Goal: Information Seeking & Learning: Learn about a topic

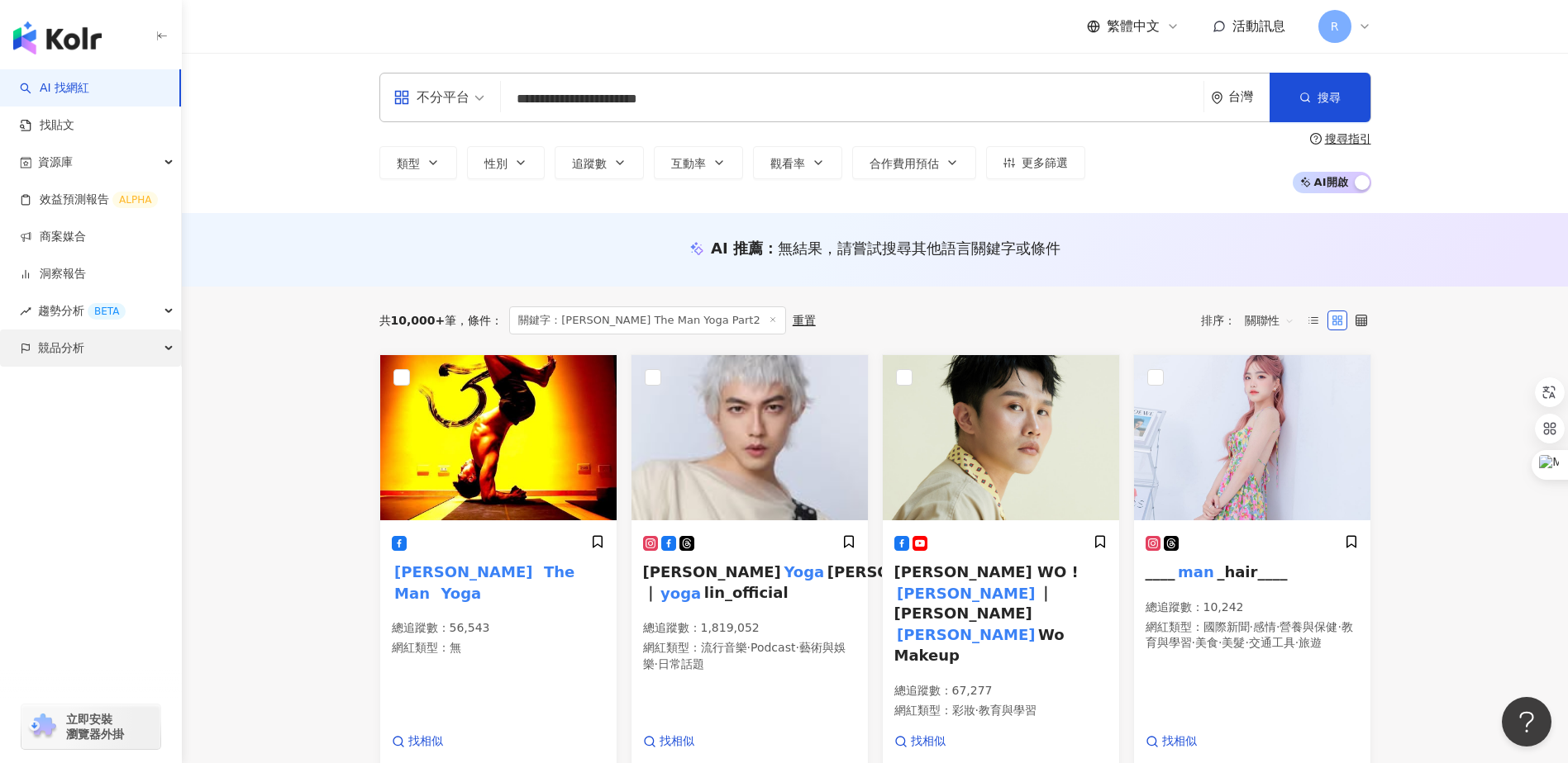
click at [87, 348] on div "競品分析" at bounding box center [90, 348] width 181 height 37
click at [79, 419] on link "關鍵字提及分析" at bounding box center [79, 422] width 81 height 17
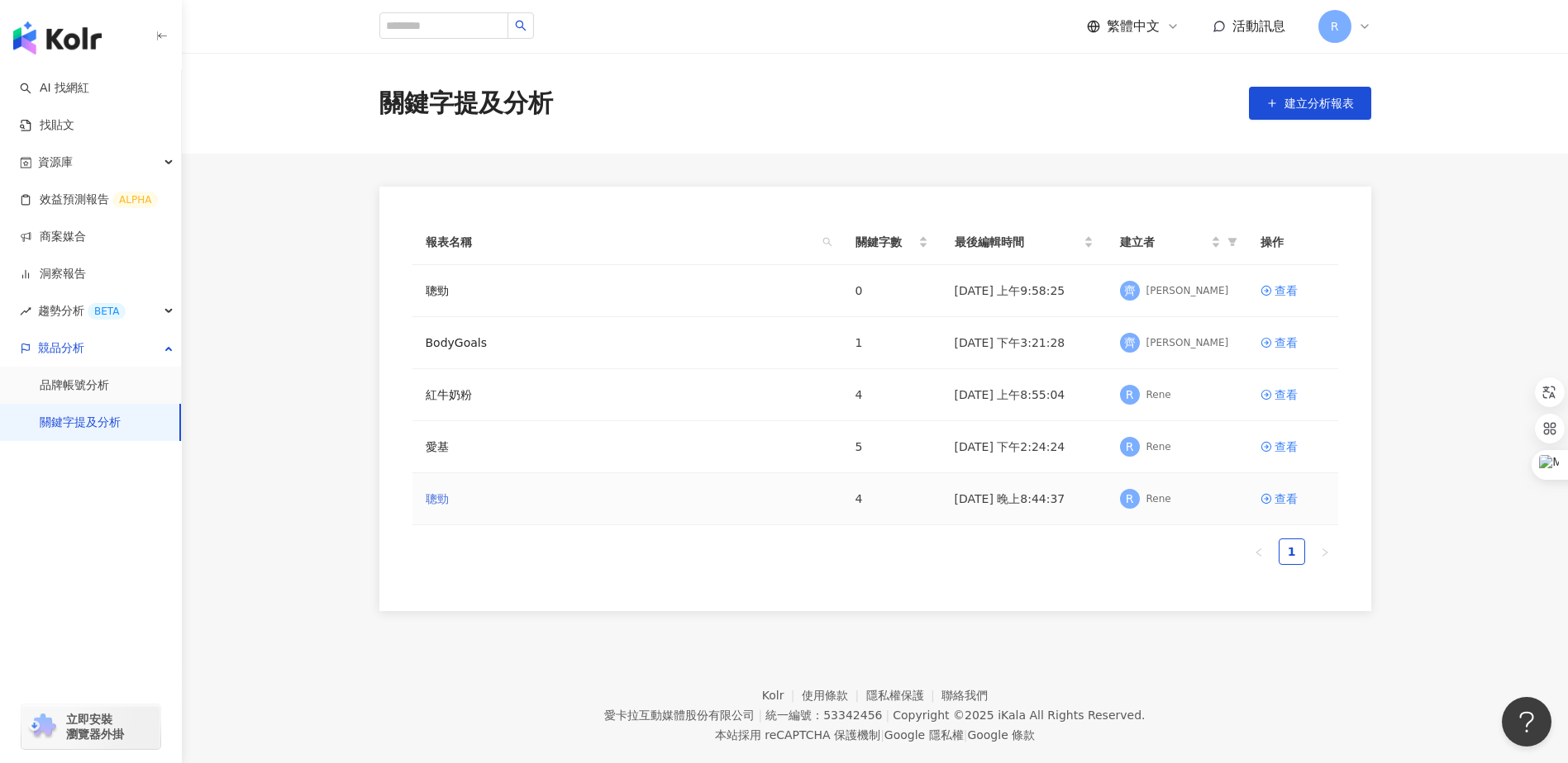
click at [433, 493] on link "聰勁" at bounding box center [437, 499] width 24 height 19
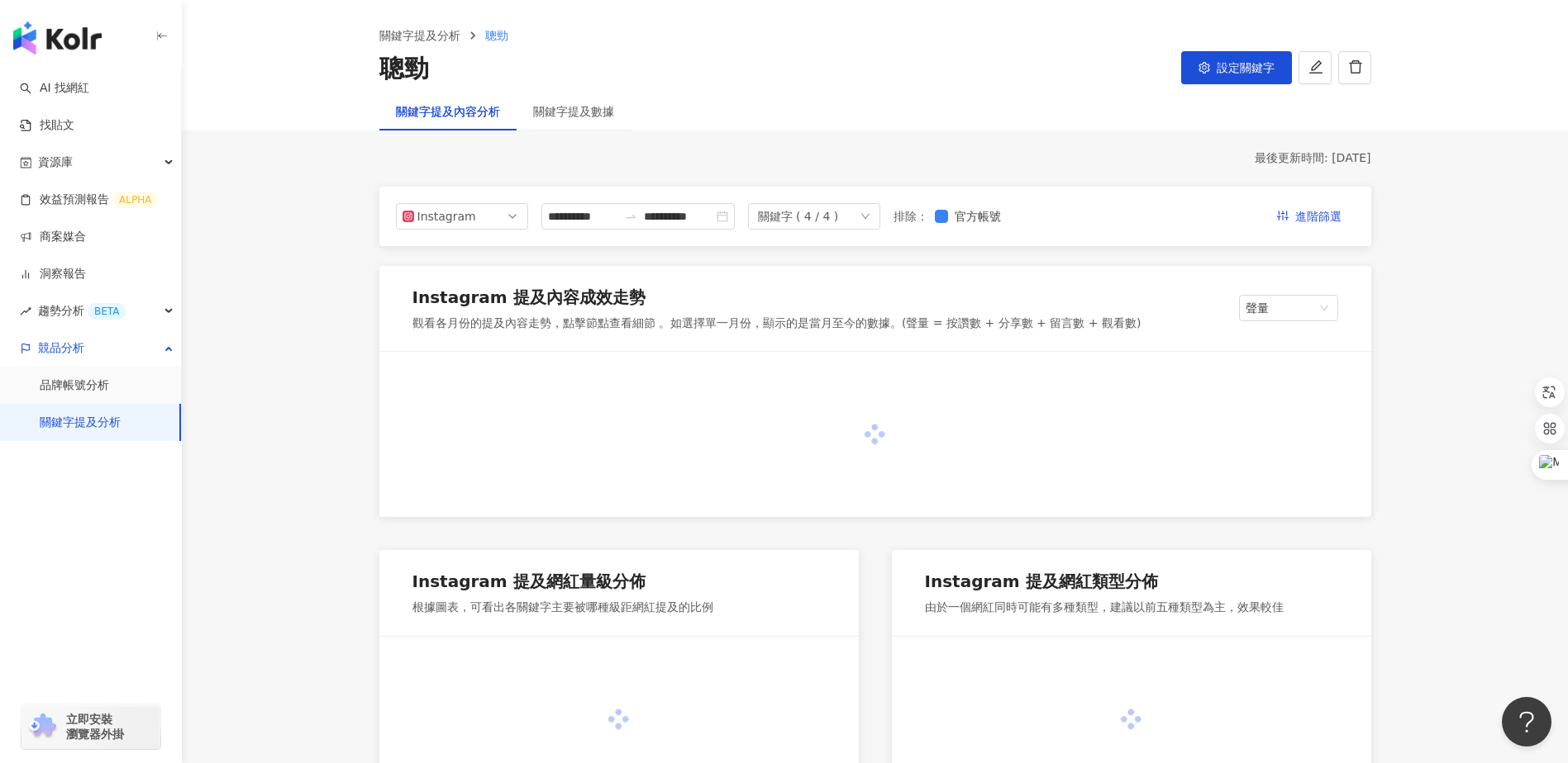
scroll to position [82, 0]
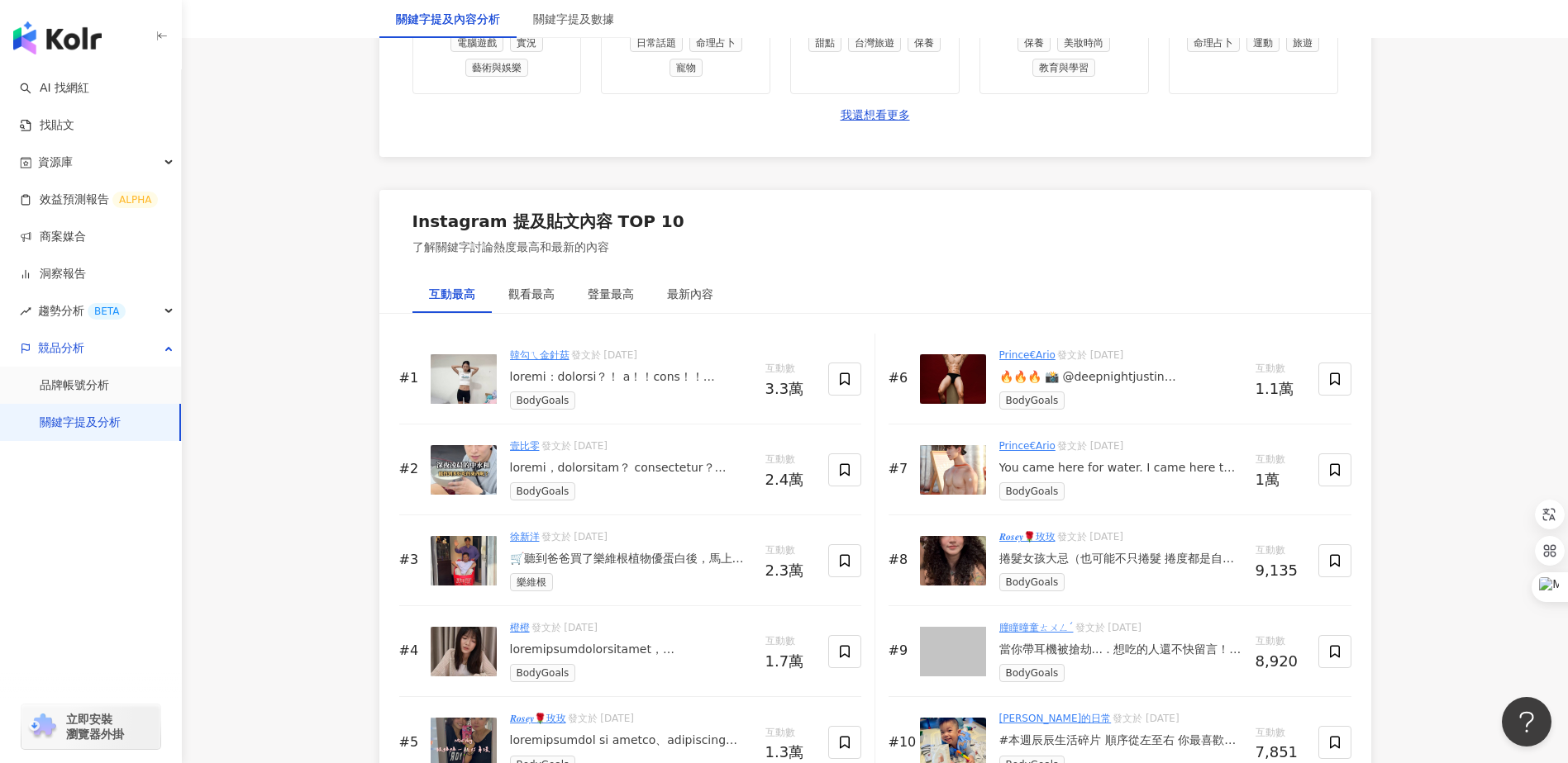
scroll to position [2395, 0]
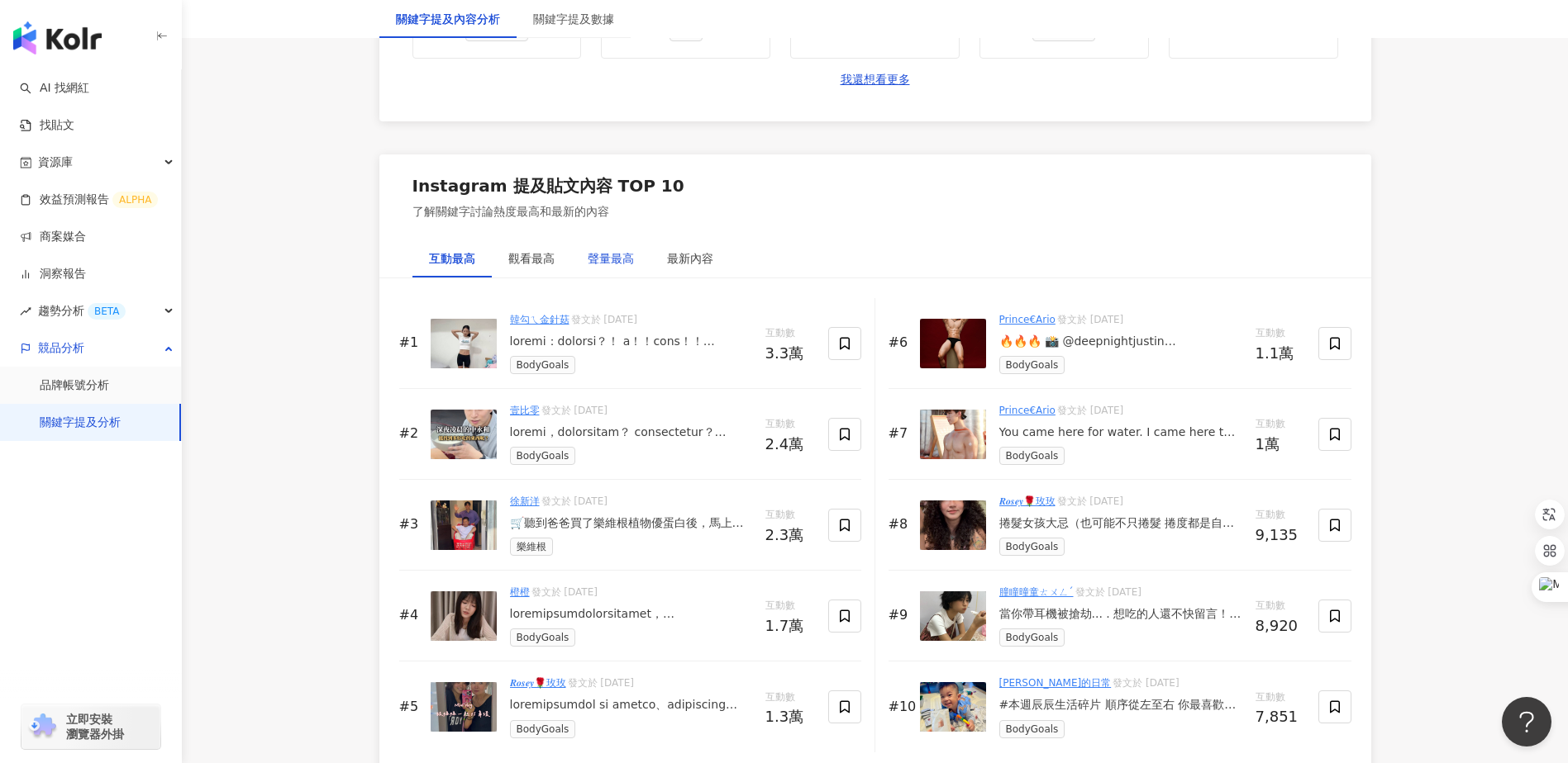
click at [589, 259] on div "聲量最高" at bounding box center [611, 259] width 46 height 19
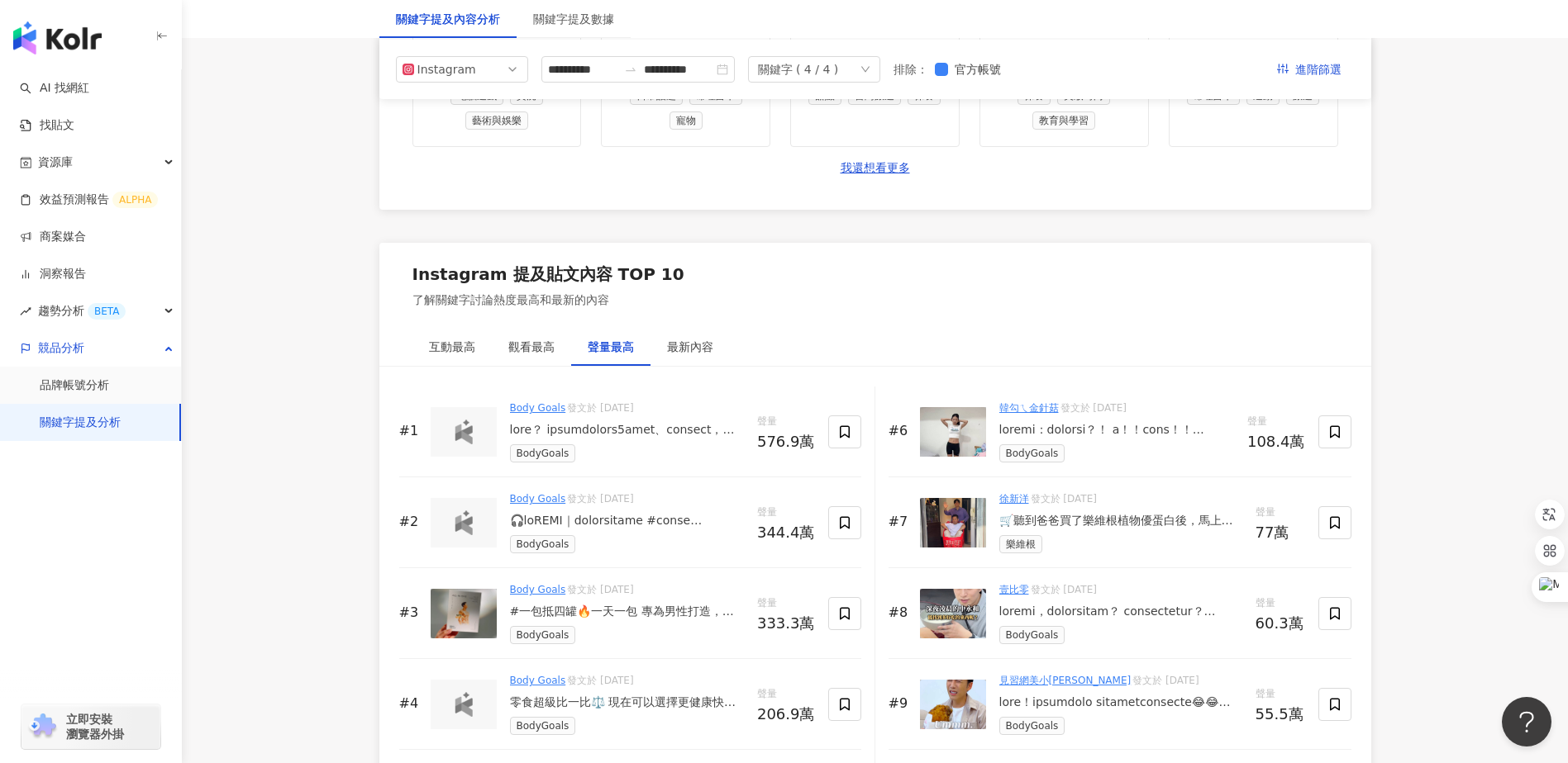
scroll to position [2229, 0]
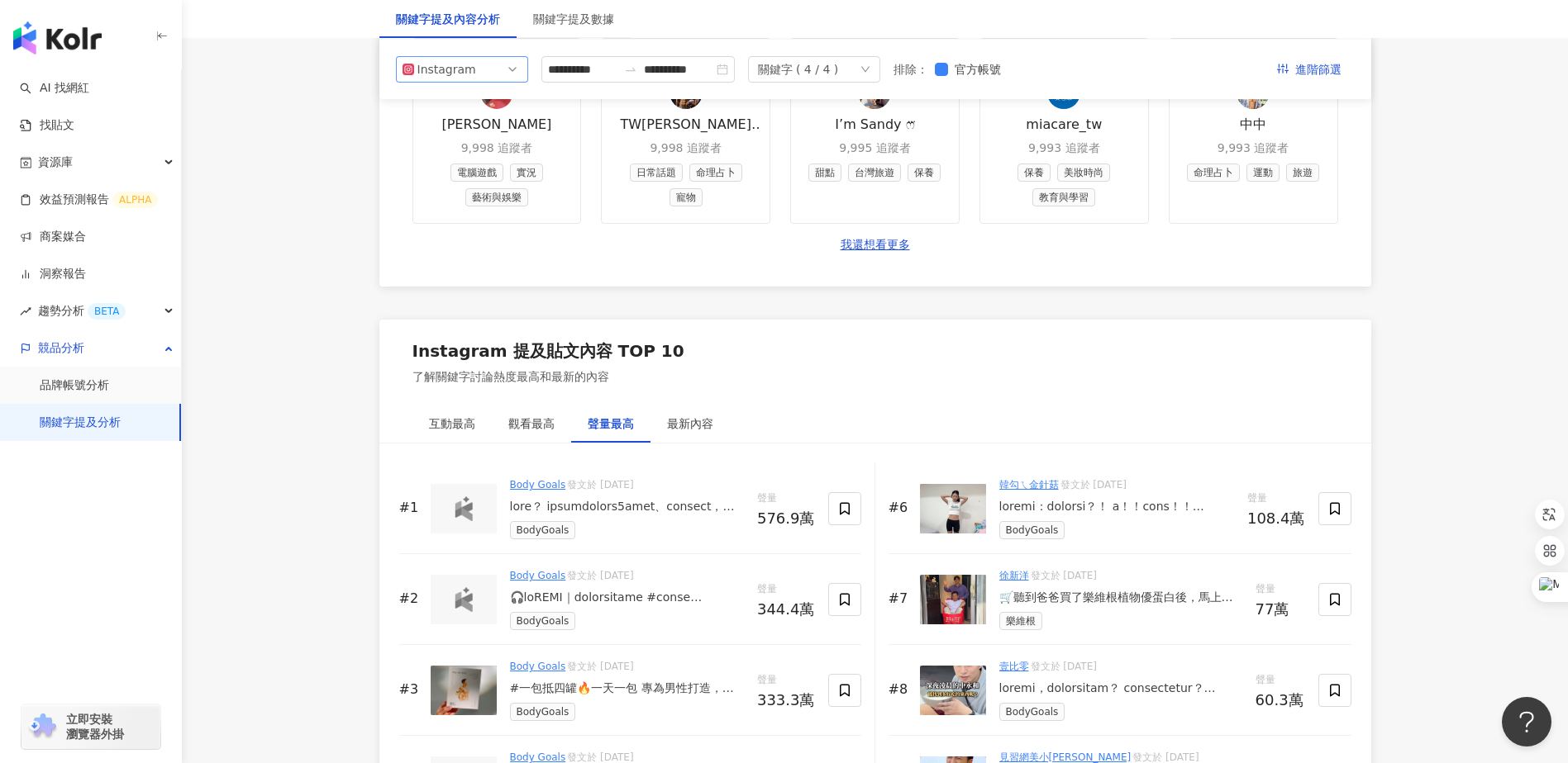
click at [514, 72] on span "Instagram" at bounding box center [462, 69] width 119 height 24
click at [617, 69] on input "**********" at bounding box center [582, 70] width 70 height 19
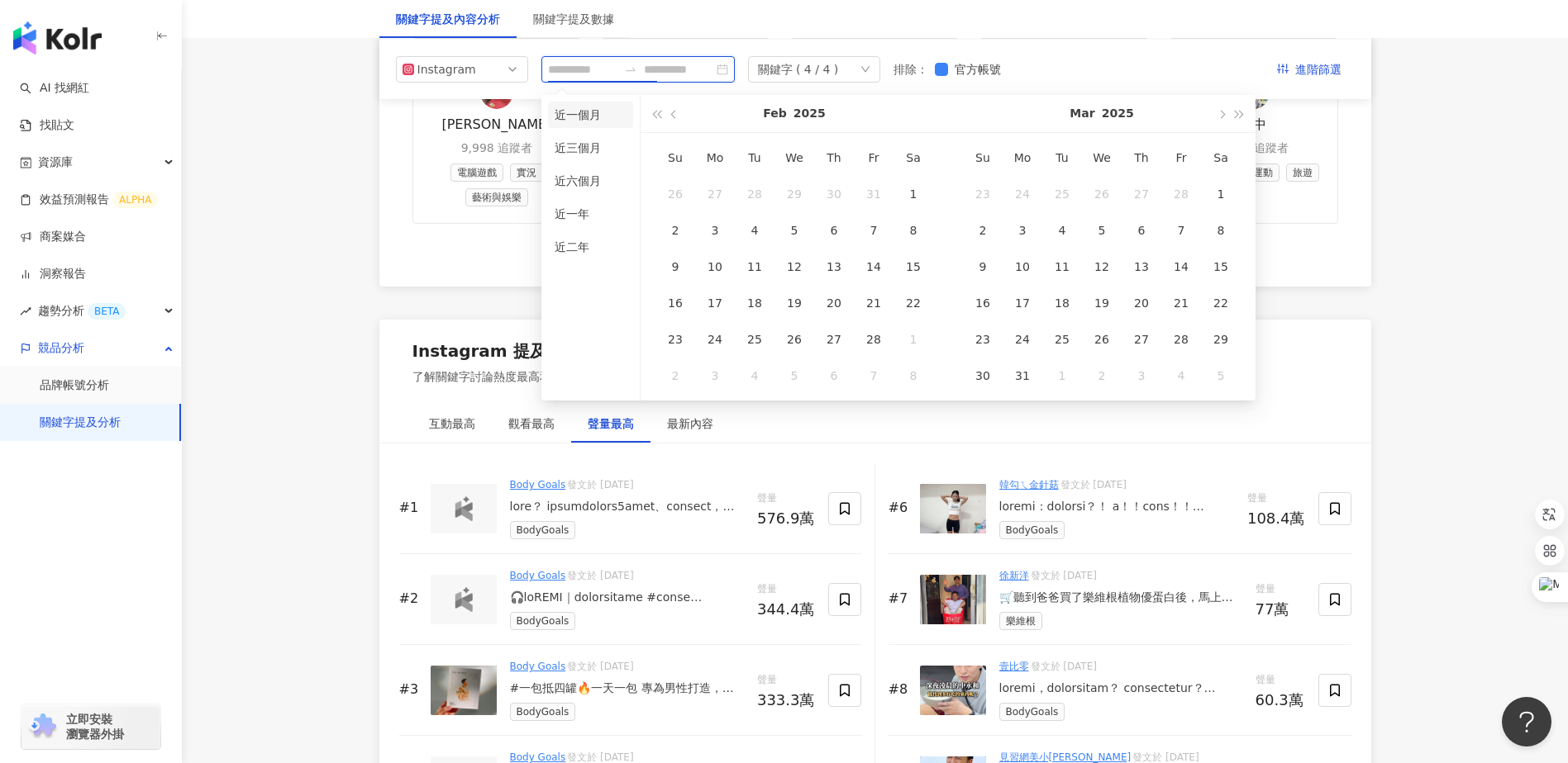
type input "**********"
click at [599, 117] on li "近一個月" at bounding box center [590, 115] width 85 height 26
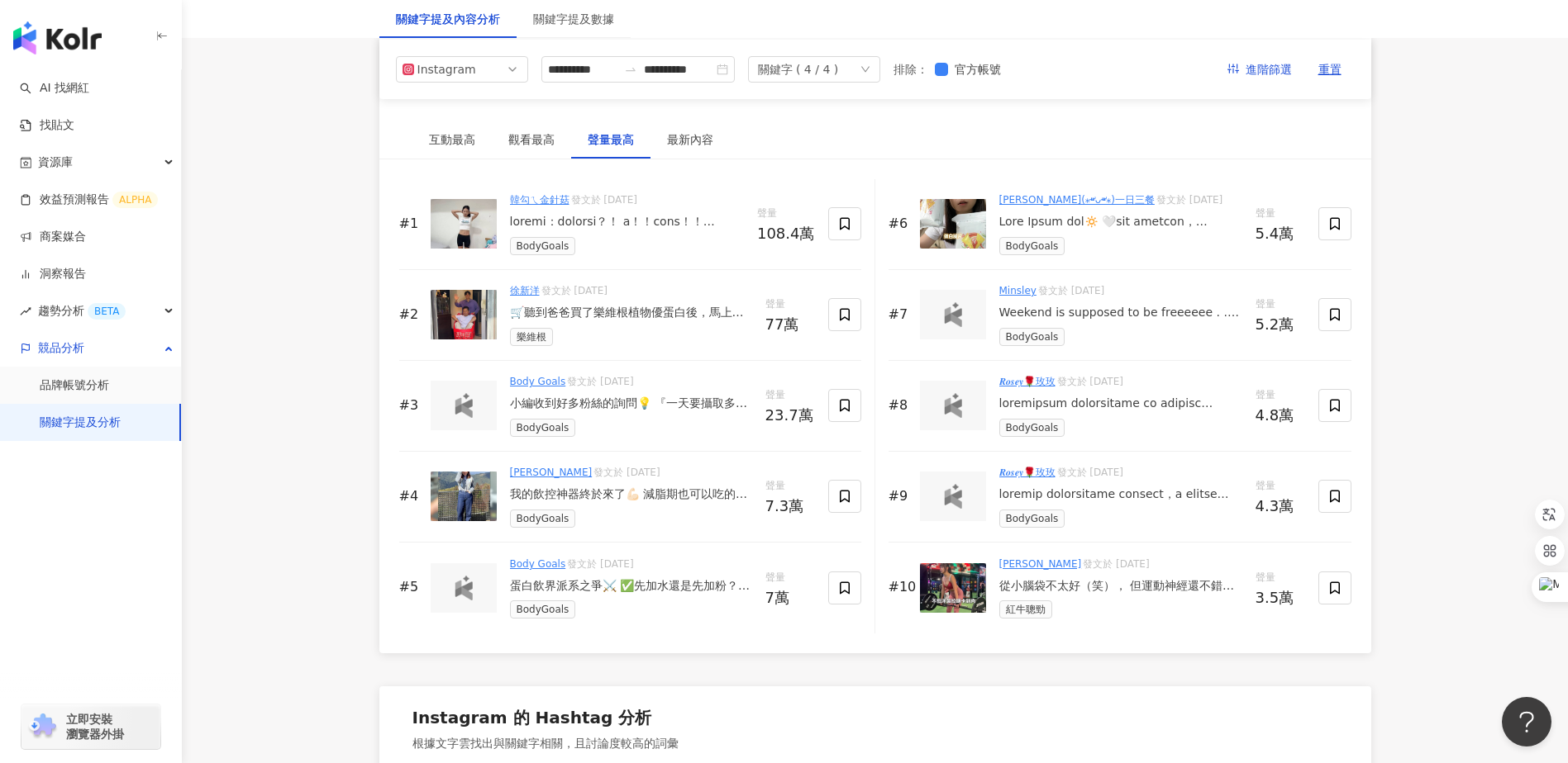
scroll to position [2147, 0]
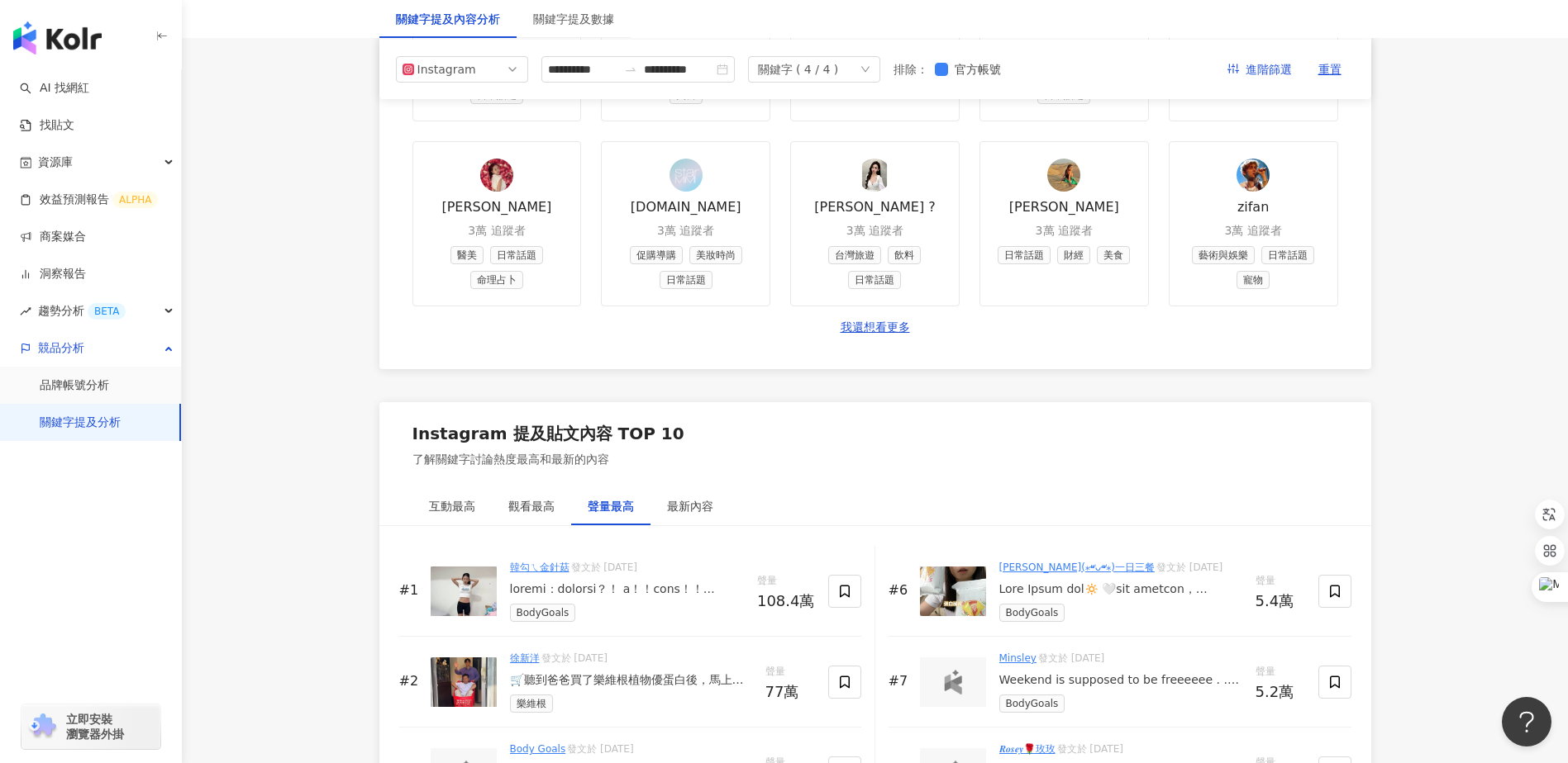
click at [1163, 683] on div "Weekend is supposed to be freeeeee . . Omg this pilates board from @annibody_of…" at bounding box center [1121, 680] width 243 height 17
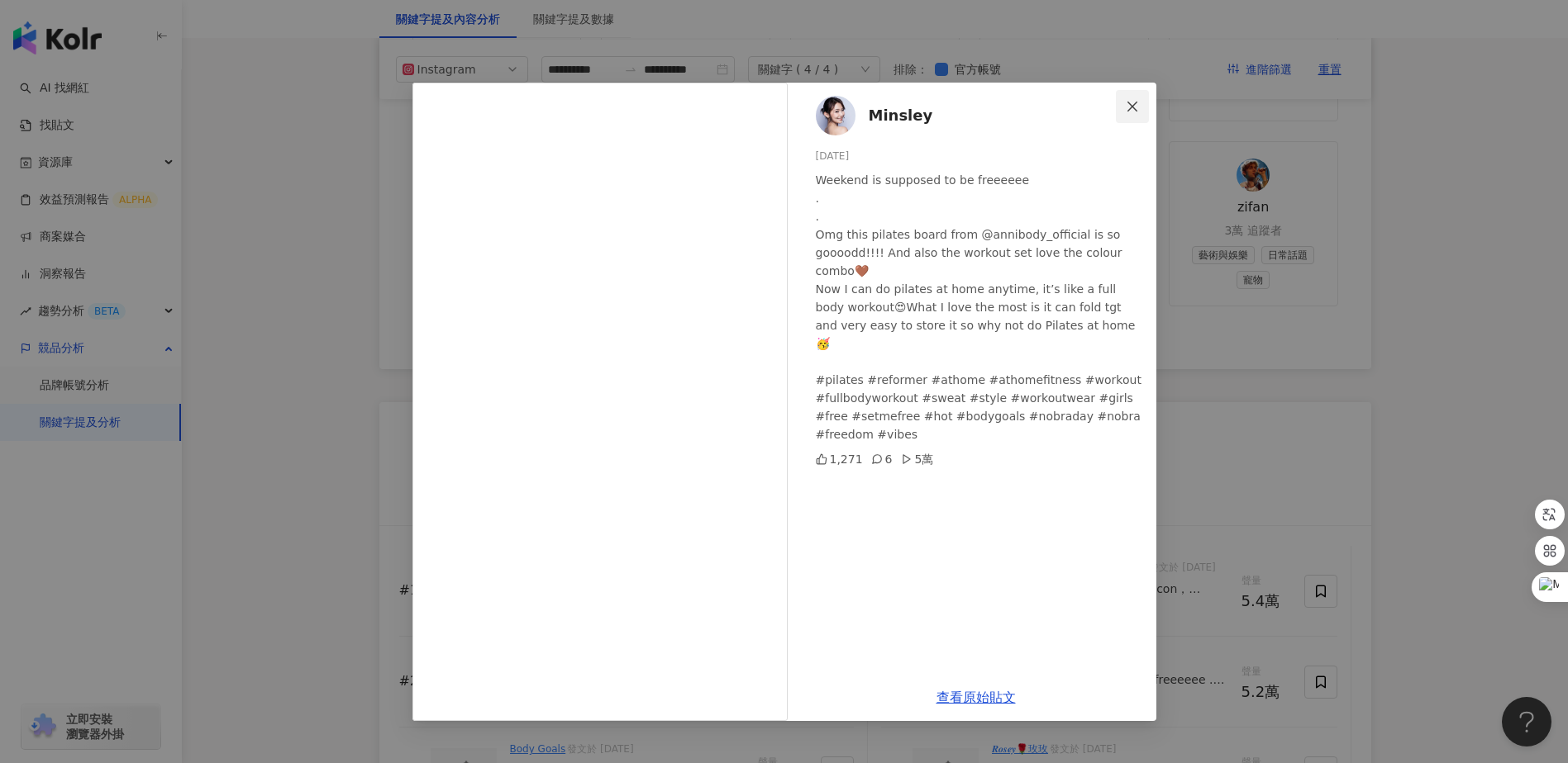
click at [1142, 107] on span "Close" at bounding box center [1132, 106] width 33 height 13
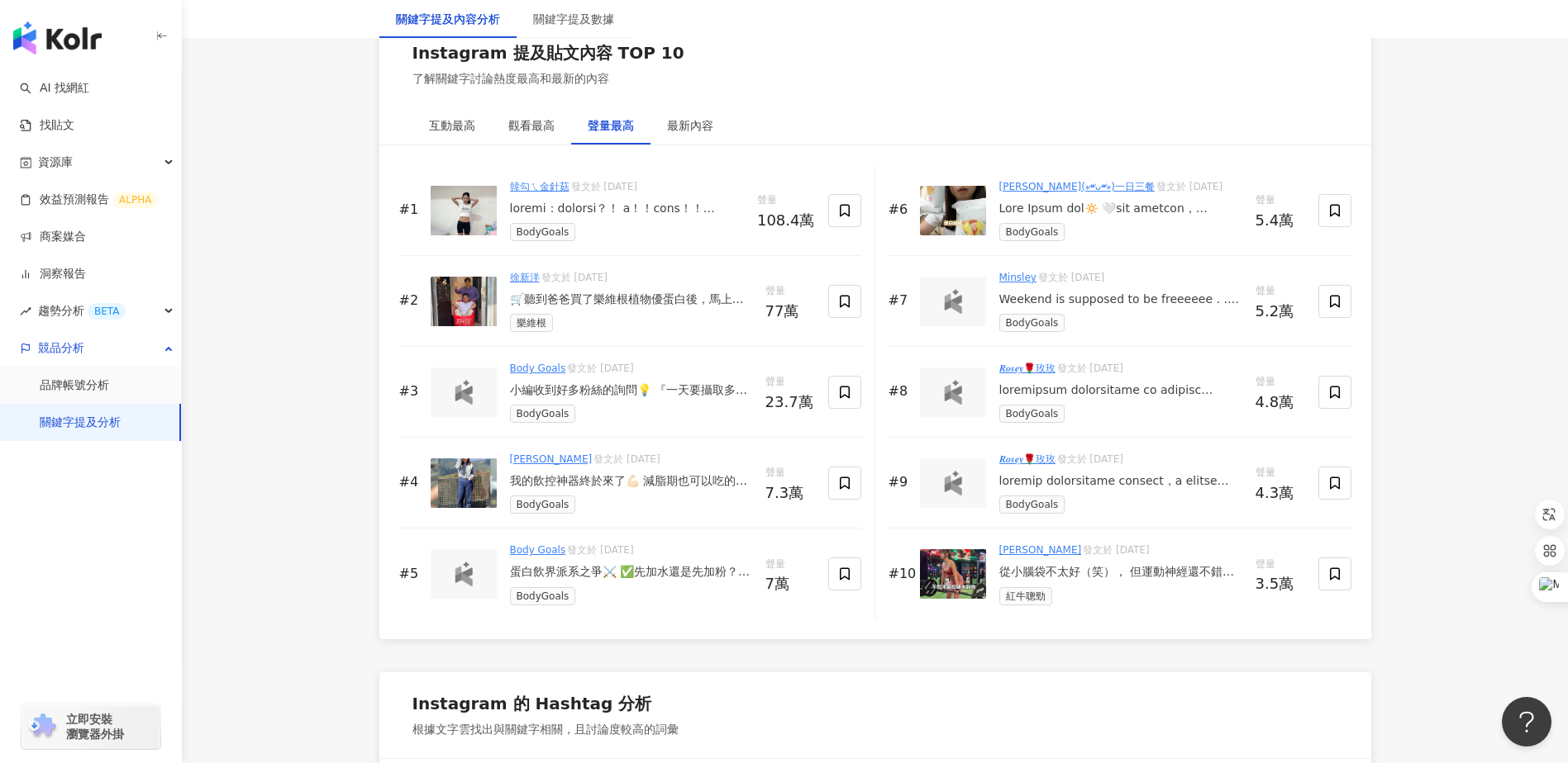
scroll to position [2559, 0]
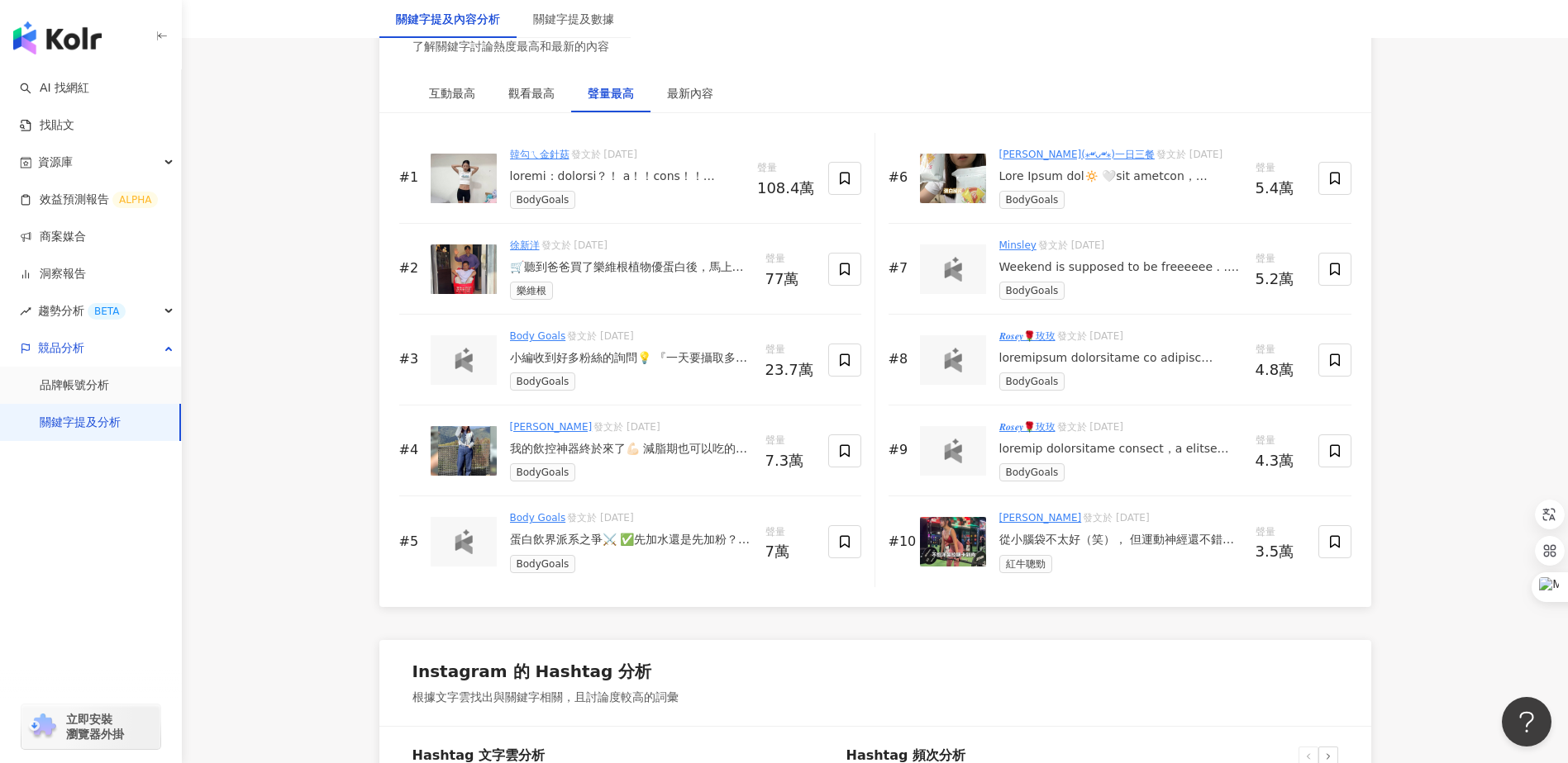
click at [1142, 542] on div "從小腦袋不太好（笑）， 但運動神經還不錯！ 跑步、大隊接力、游泳、健身、瑜伽我都試過， 也一路維持著運動習慣到現在。 有些努力不一定會有成果但運動一定看得見回…" at bounding box center [1121, 540] width 243 height 17
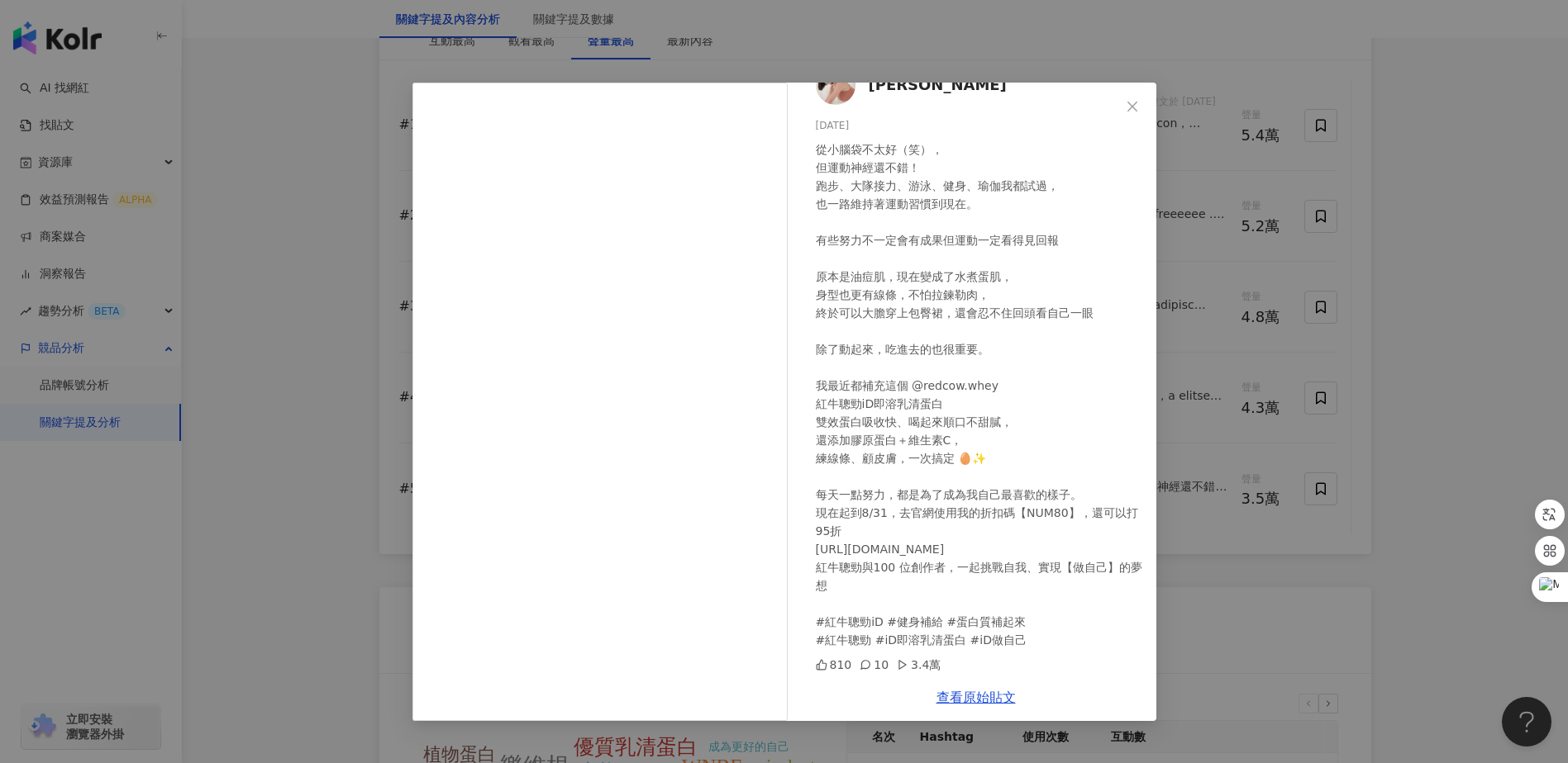
scroll to position [2725, 0]
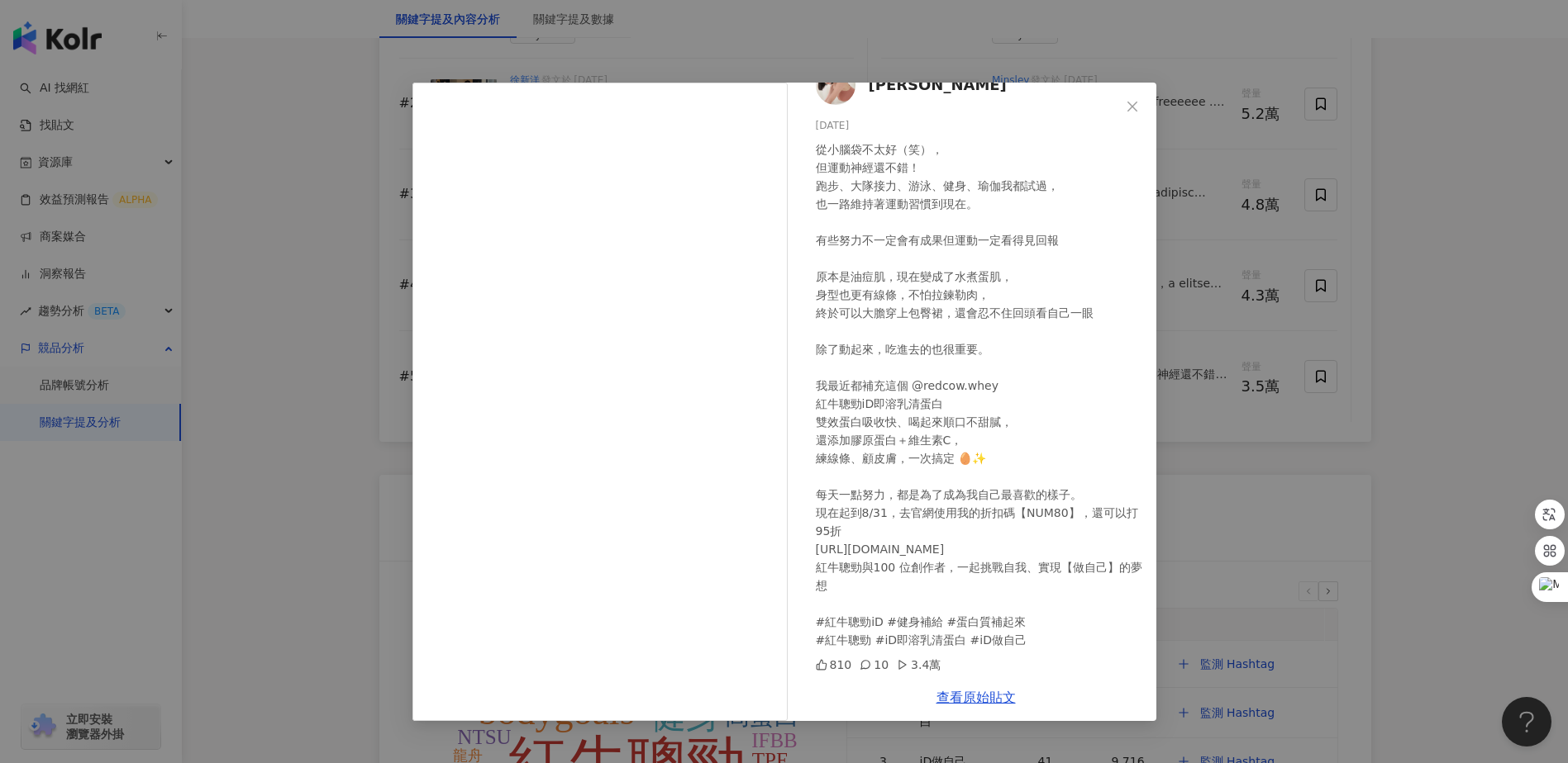
click at [1427, 326] on div "[PERSON_NAME] [DATE] 810 10 3.4萬 查看原始貼文" at bounding box center [784, 381] width 1568 height 763
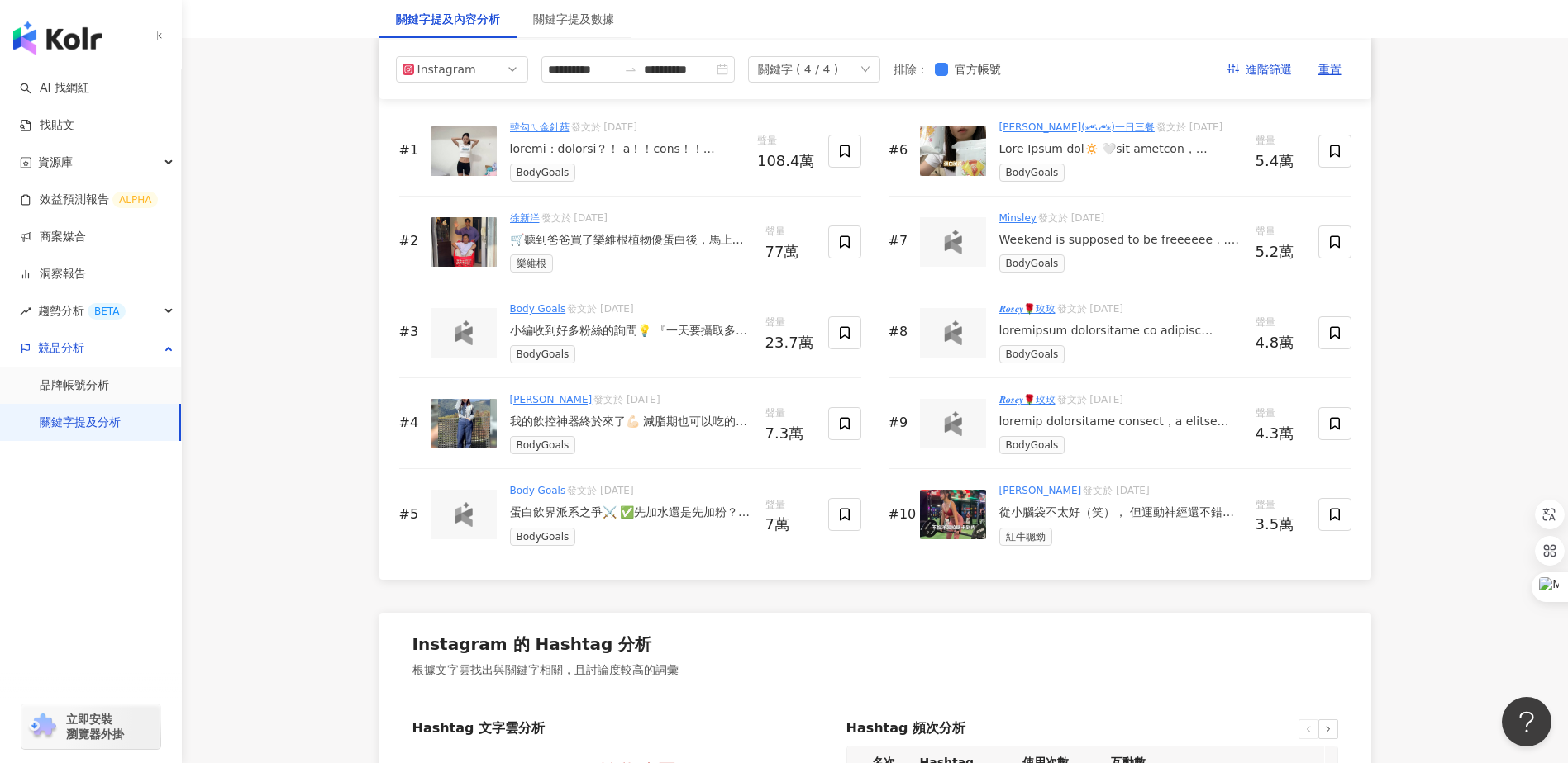
scroll to position [2477, 0]
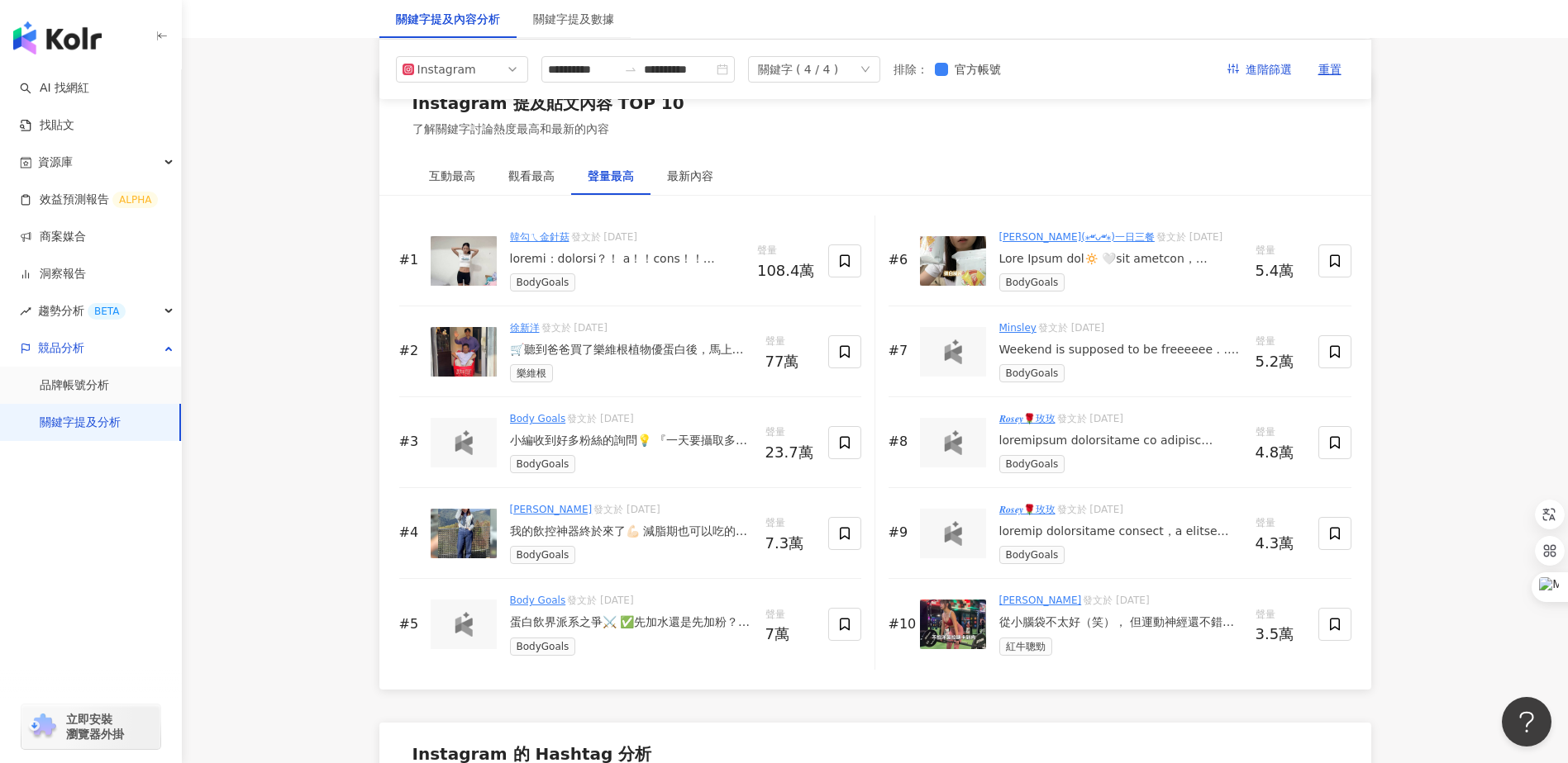
click at [682, 436] on div "小編收到好多粉絲的詢問💡 『一天要攝取多少蛋白質？』 『每天可以喝幾包Body Goals蛋白飲？』 『沒運動也可以喝蛋白飲嗎？』 💪🏻不同族群的人建議攝取的…" at bounding box center [630, 441] width 242 height 17
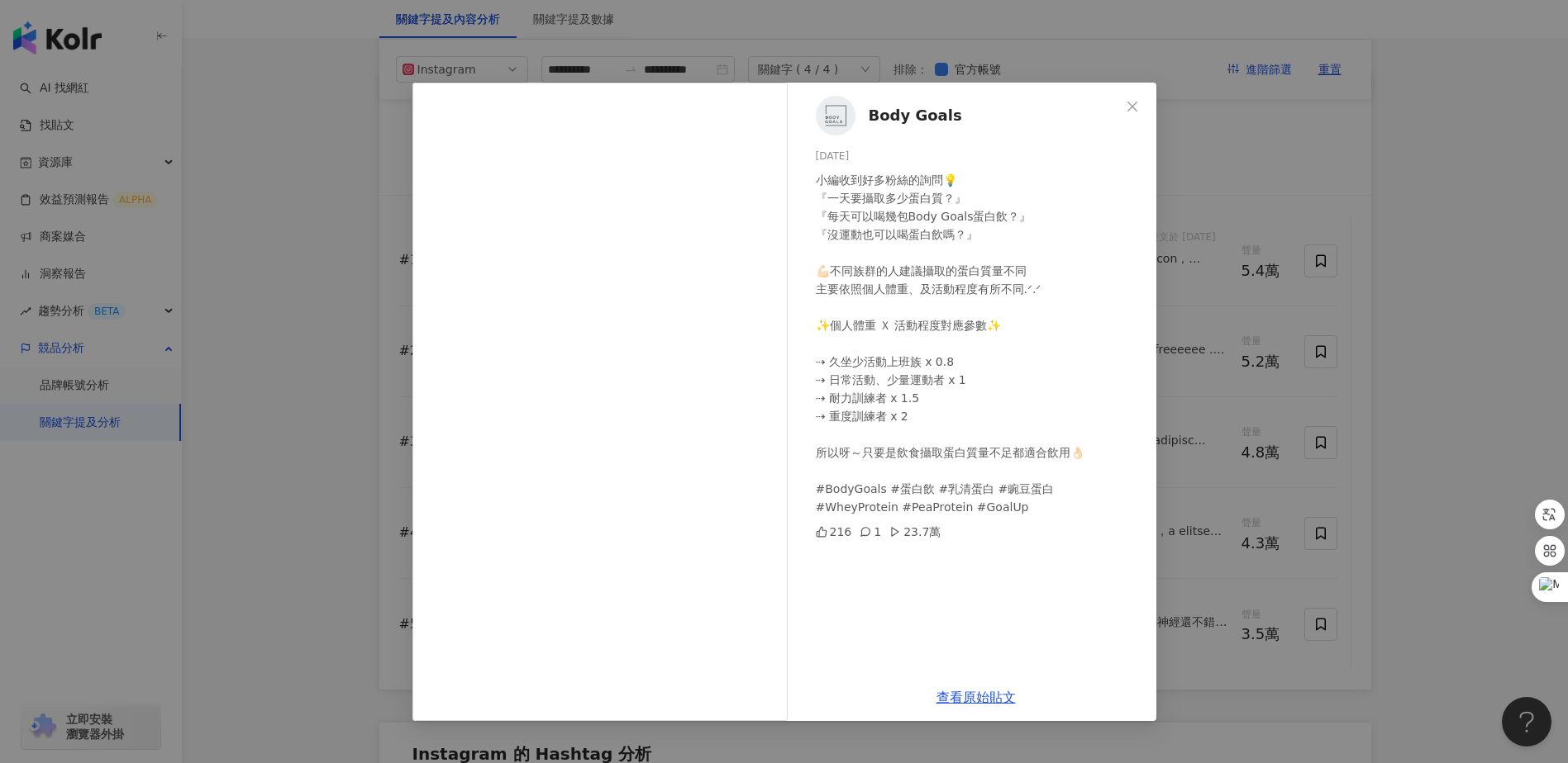
click at [1522, 333] on div "Body Goals [DATE] 小編收到好多粉絲的詢問💡 『一天要攝取多少蛋白質？』 『每天可以喝幾包Body Goals蛋白飲？』 『沒運動也可以喝蛋白…" at bounding box center [784, 381] width 1568 height 763
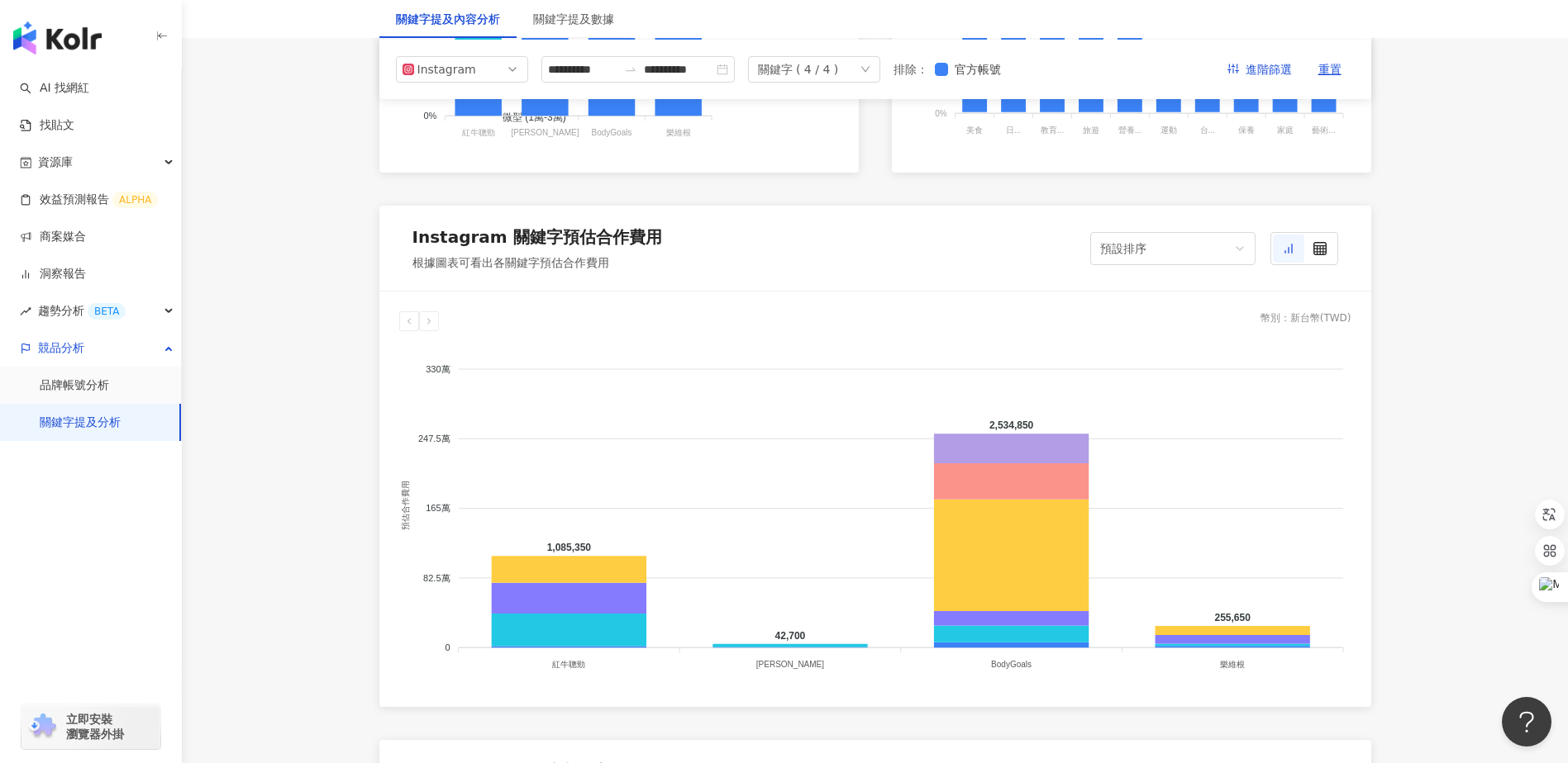
scroll to position [1241, 0]
